Goal: Information Seeking & Learning: Learn about a topic

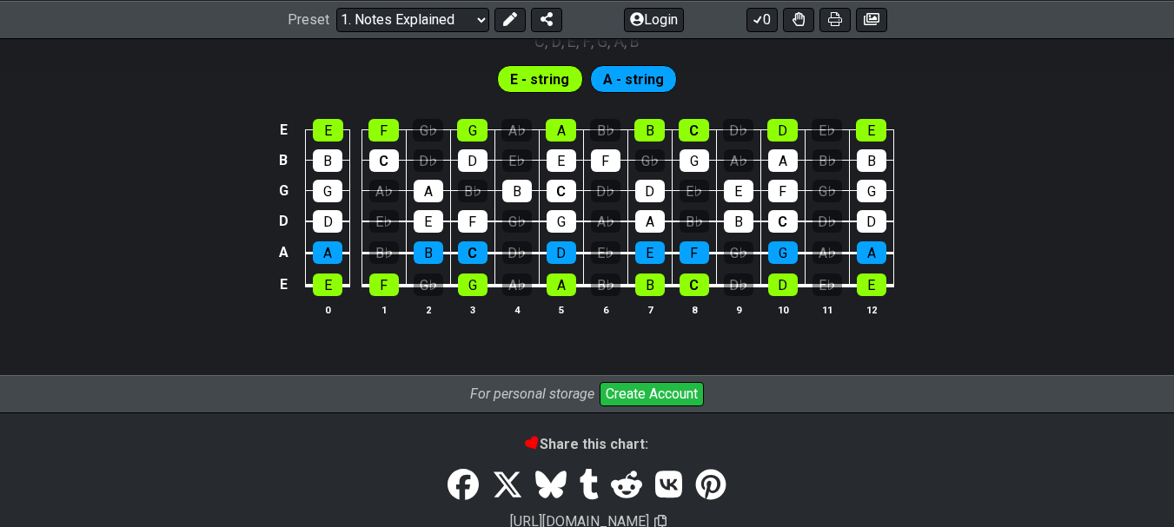
scroll to position [1717, 0]
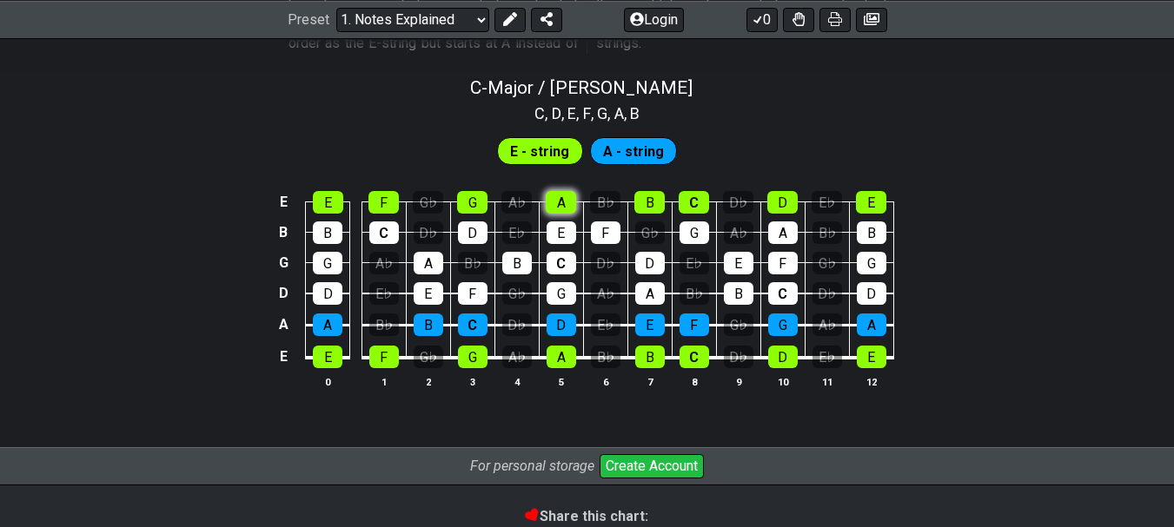
click at [566, 196] on div "A" at bounding box center [561, 202] width 30 height 23
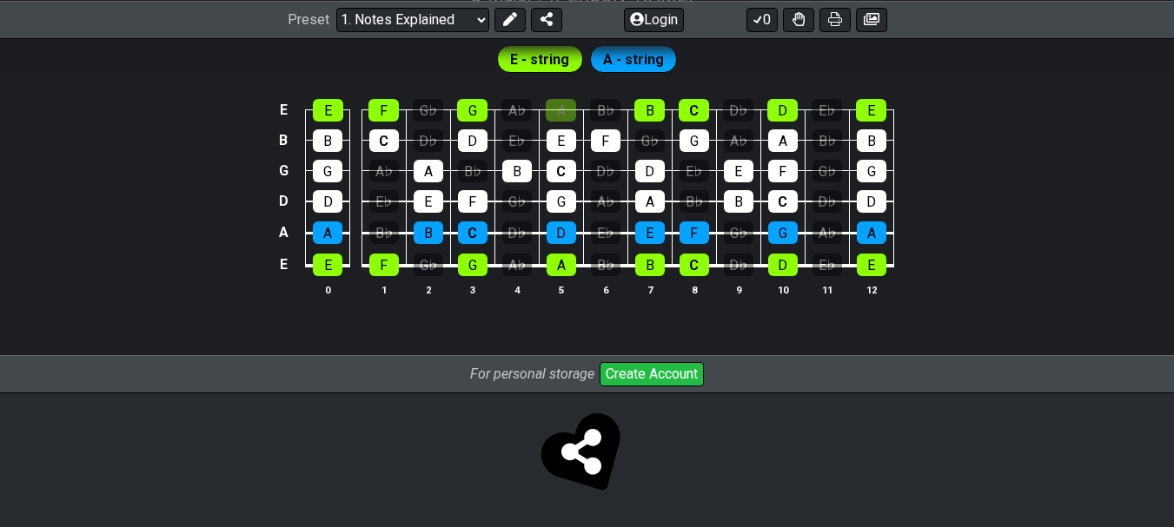
click at [571, 451] on icon at bounding box center [581, 452] width 40 height 46
select select "/welcome"
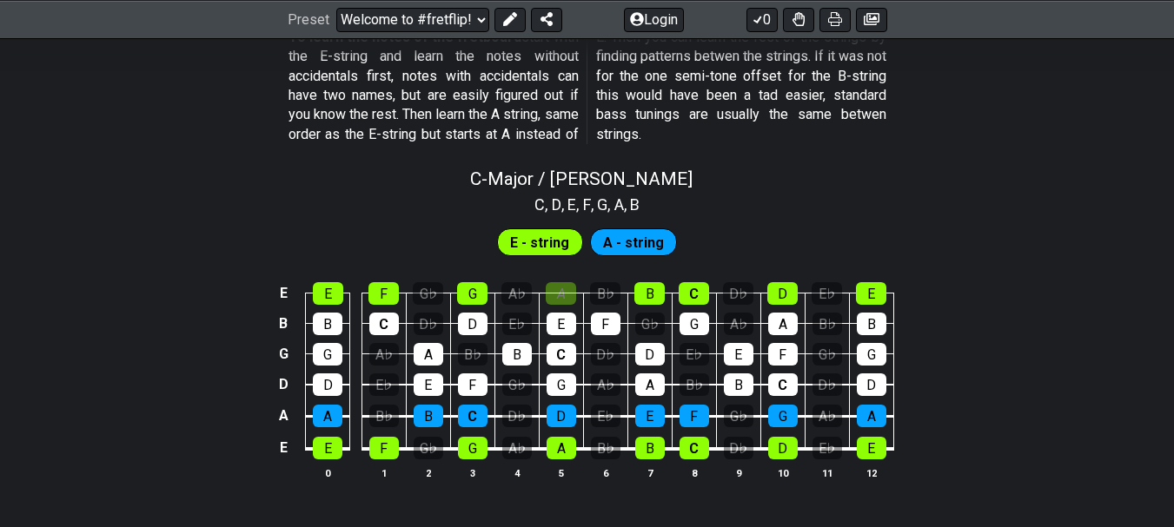
scroll to position [1639, 0]
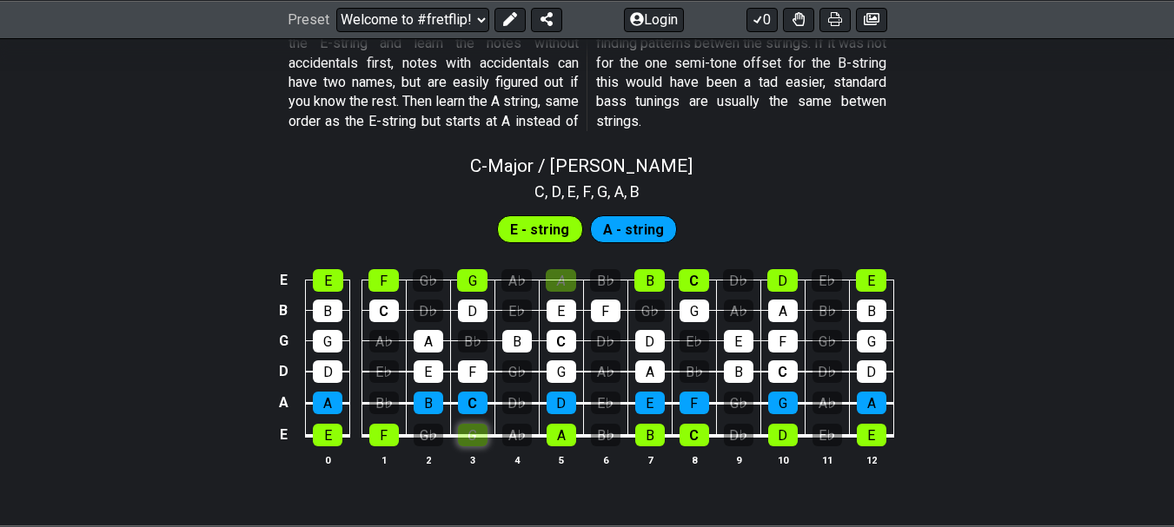
click at [476, 429] on div "G" at bounding box center [473, 435] width 30 height 23
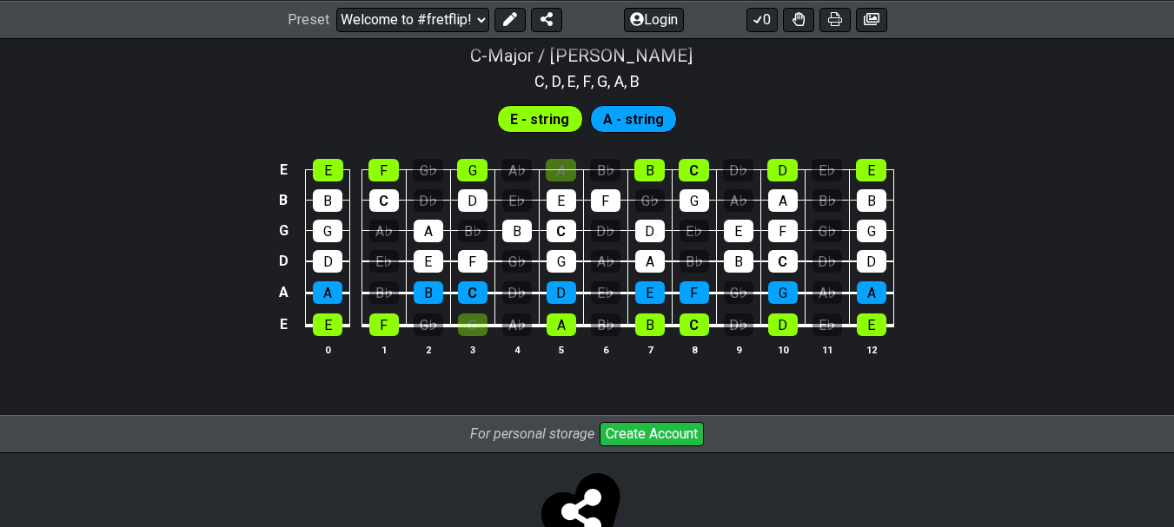
scroll to position [1746, 0]
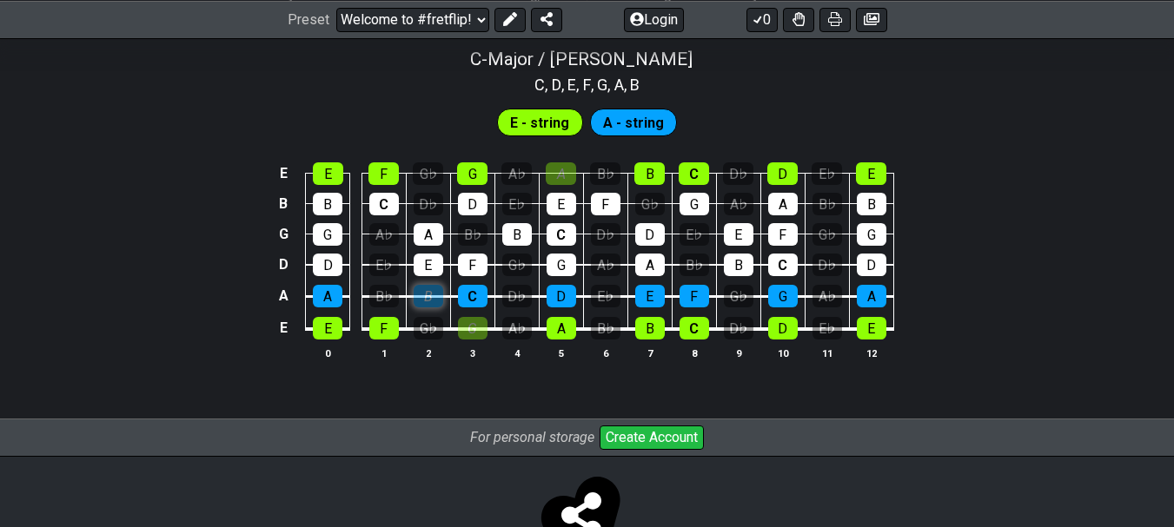
click at [428, 295] on div "B" at bounding box center [429, 296] width 30 height 23
click at [425, 231] on div "A" at bounding box center [429, 234] width 30 height 23
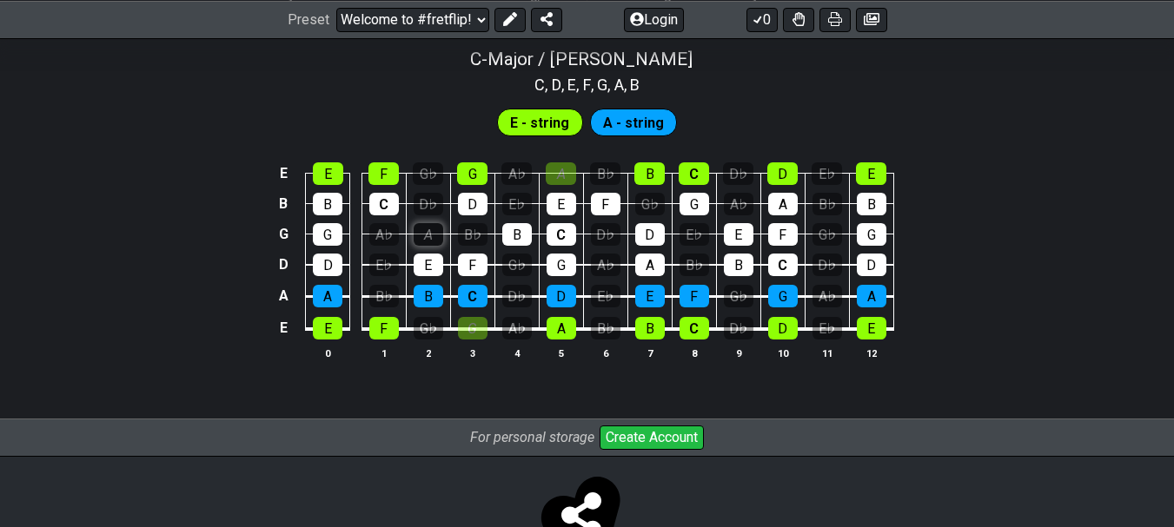
click at [425, 231] on div "A" at bounding box center [429, 234] width 30 height 23
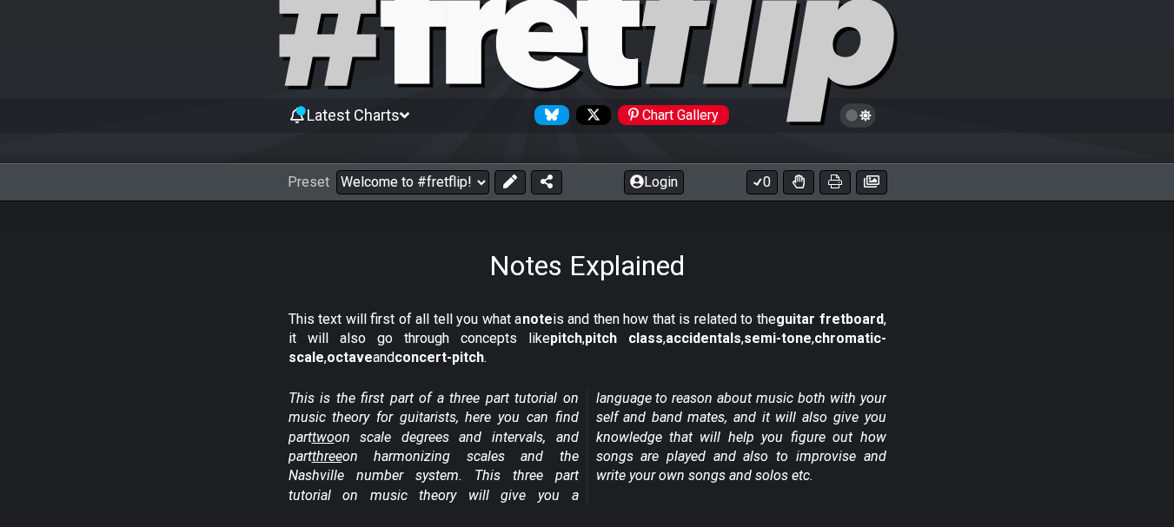
scroll to position [0, 0]
